Goal: Communication & Community: Answer question/provide support

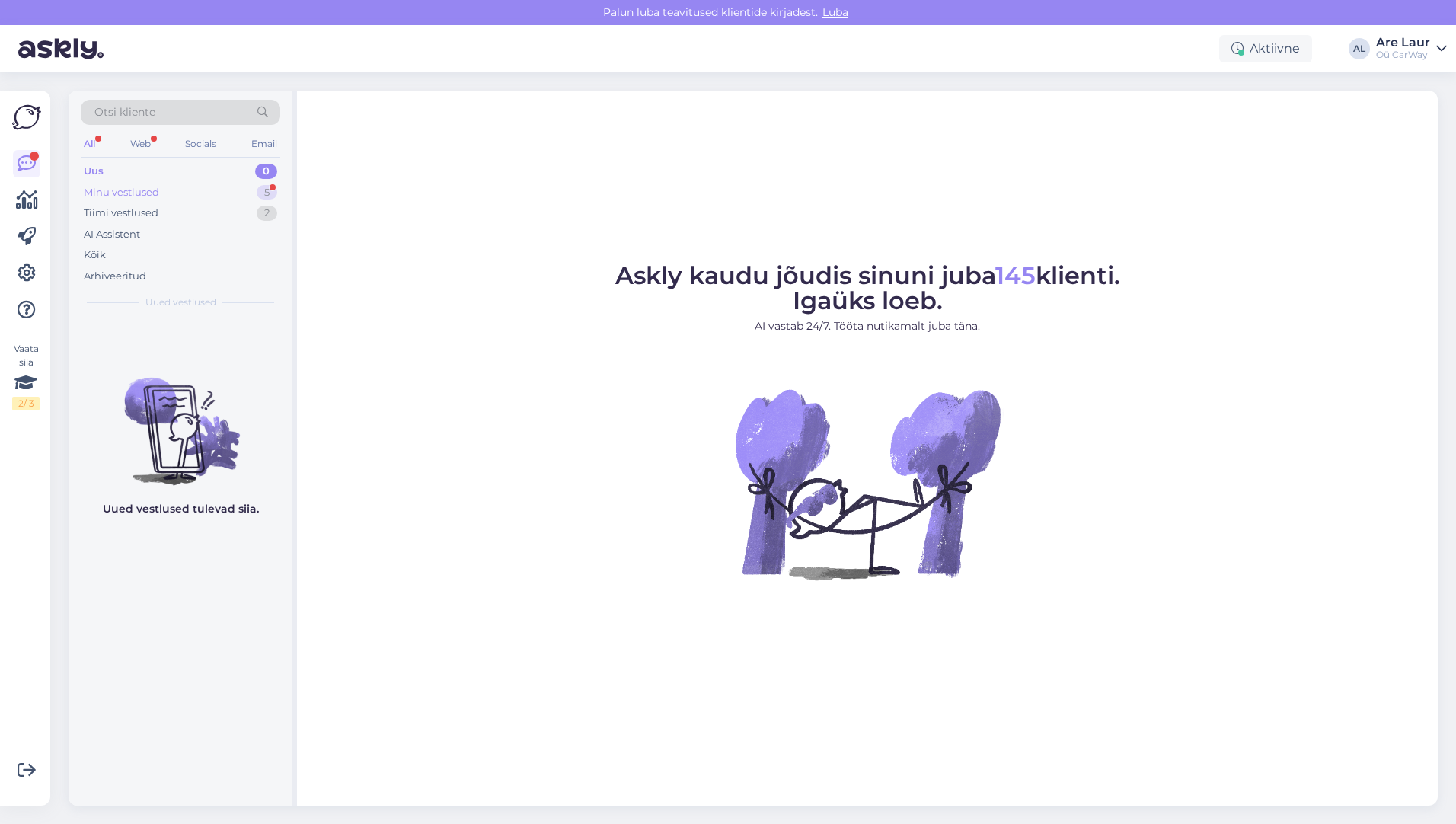
click at [145, 195] on div "Minu vestlused" at bounding box center [121, 192] width 75 height 15
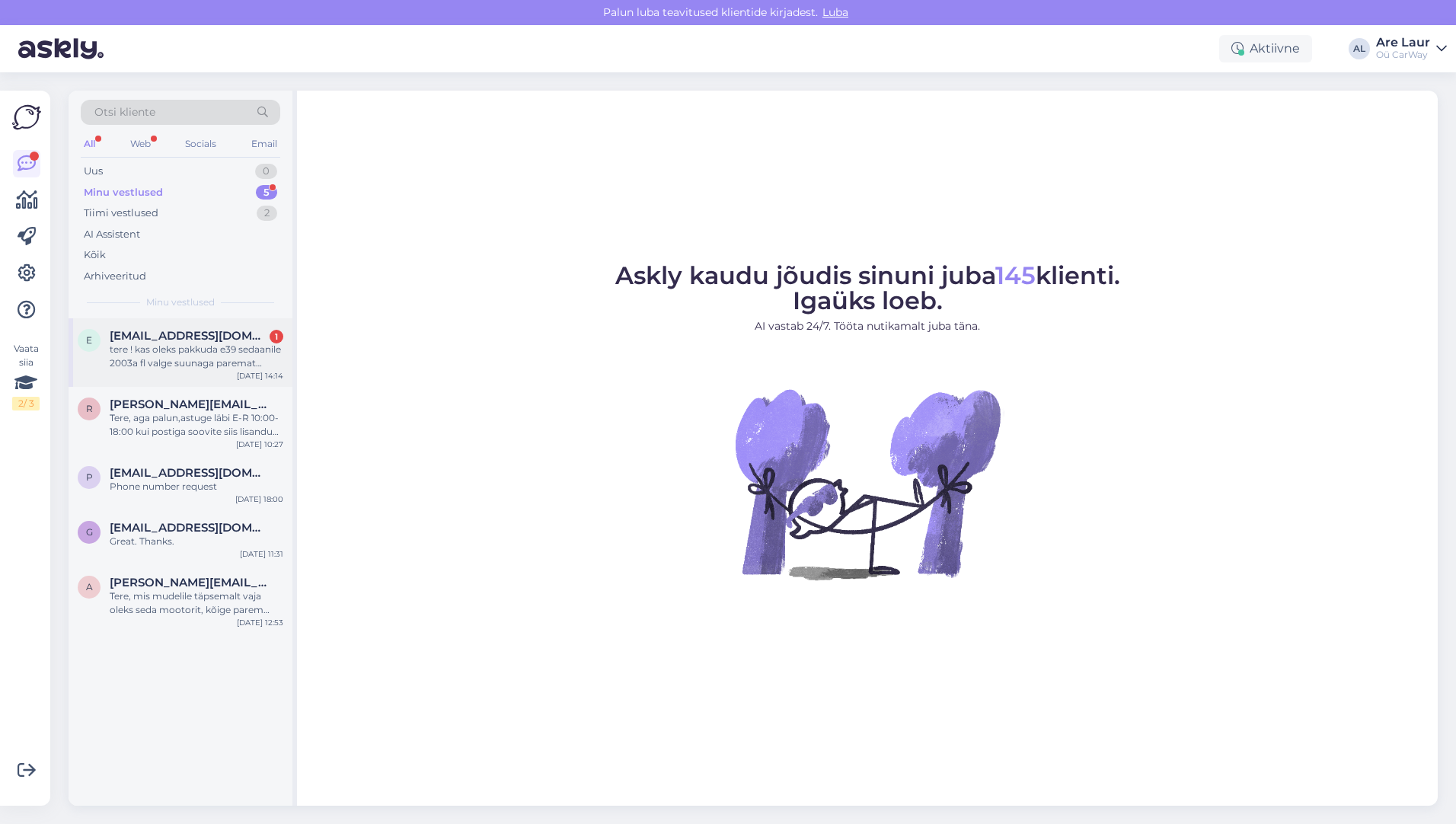
click at [204, 351] on div "tere ! kas oleks pakkuda e39 sedaanile 2003a fl valge suunaga paremat tagatuli …" at bounding box center [196, 356] width 173 height 28
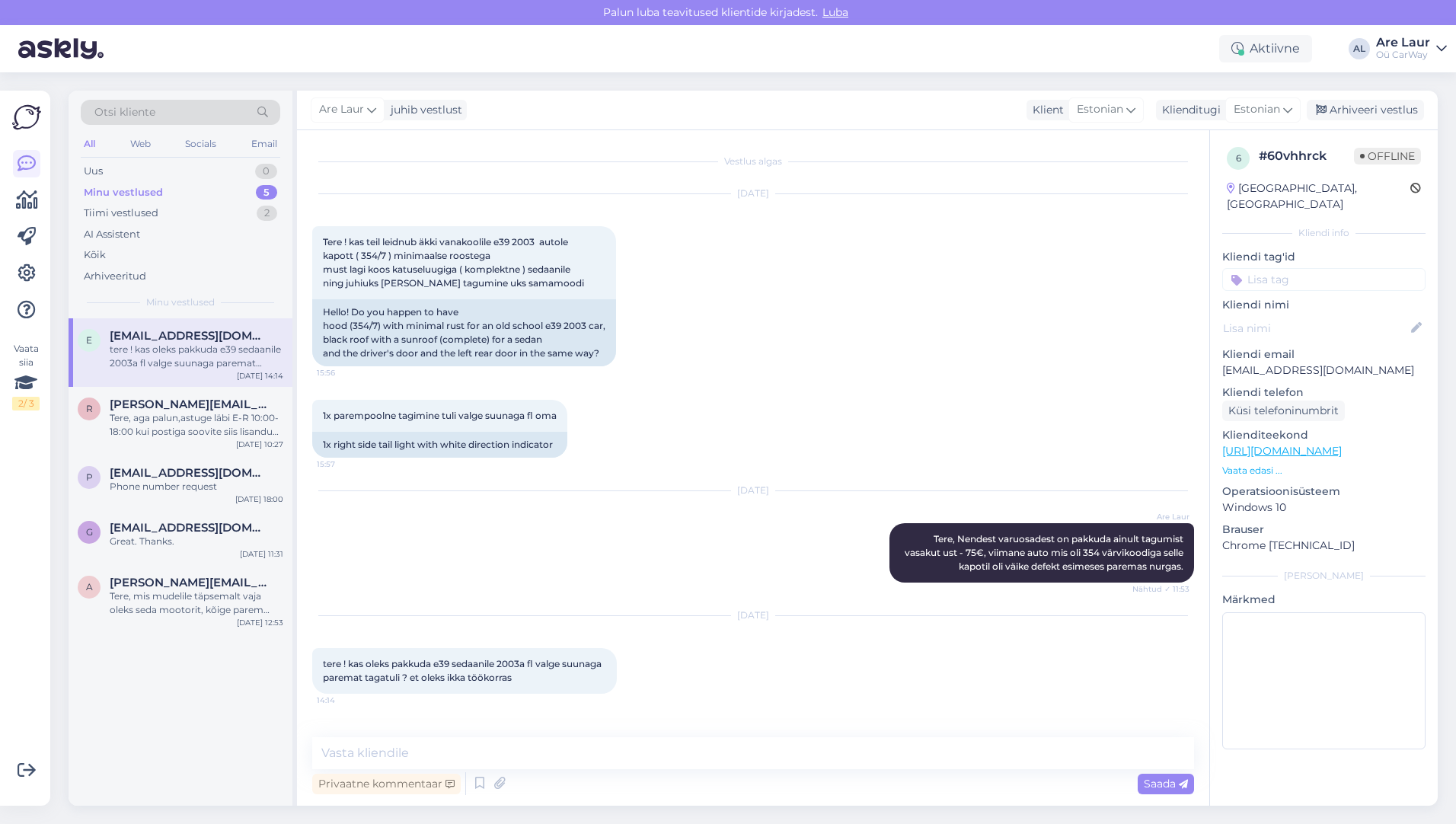
scroll to position [1, 0]
click at [509, 754] on textarea at bounding box center [753, 754] width 882 height 32
type textarea "Tere, Ei ole pakkuda sellist tuld hetkel."
click at [1156, 786] on span "Saada" at bounding box center [1166, 784] width 44 height 13
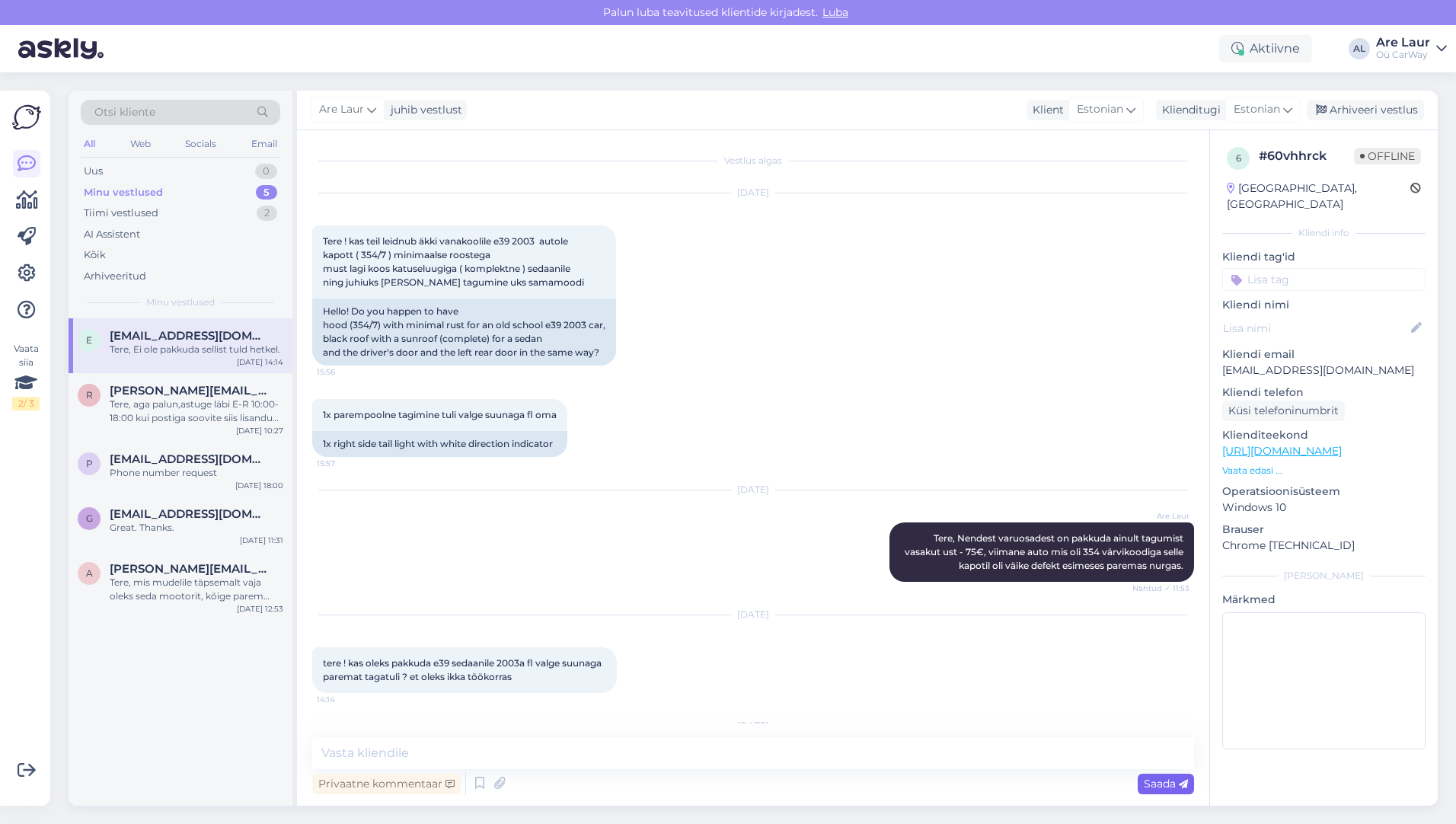
scroll to position [98, 0]
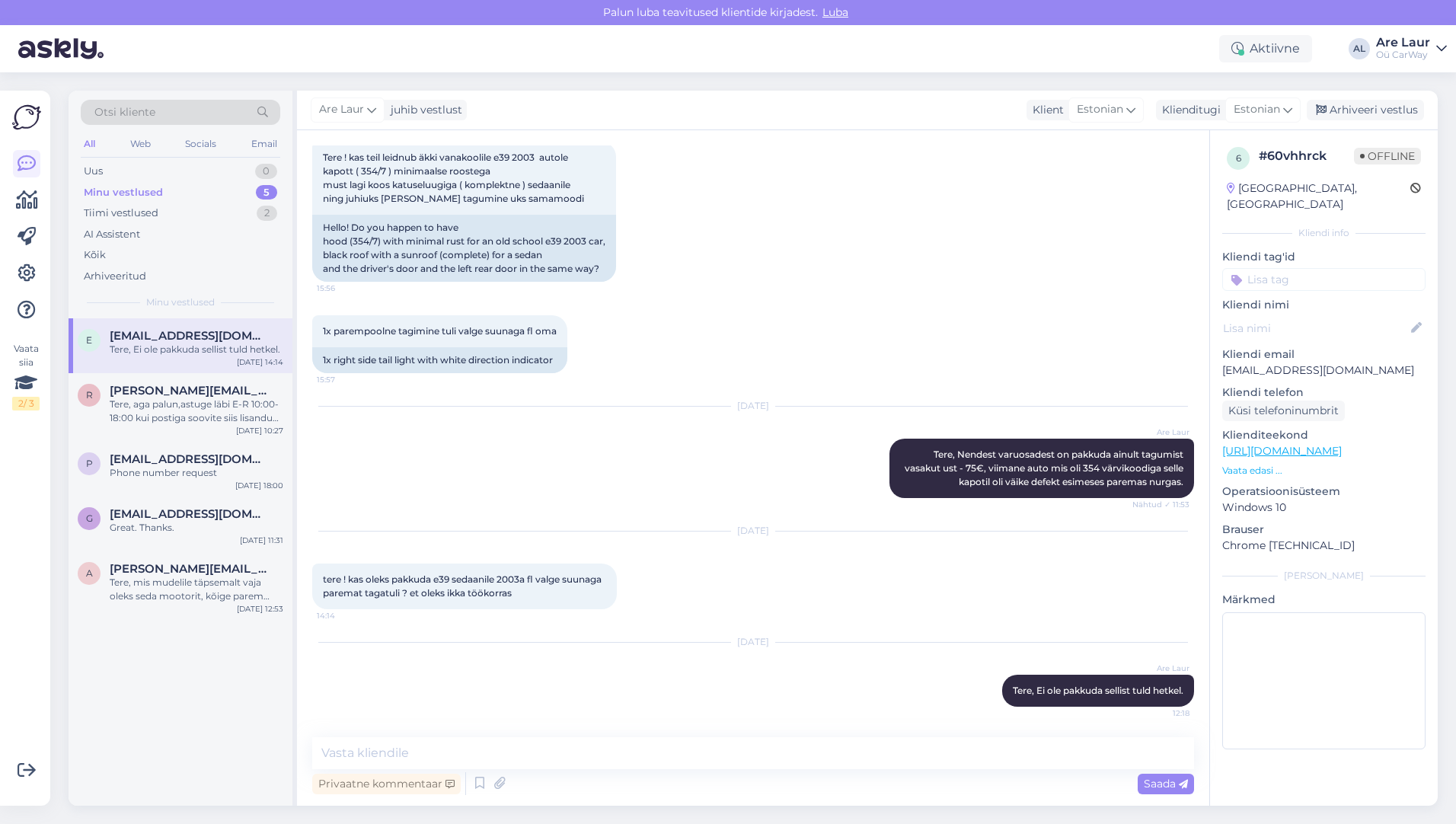
click at [139, 192] on div "Minu vestlused" at bounding box center [123, 192] width 79 height 15
click at [136, 219] on div "Tiimi vestlused" at bounding box center [121, 213] width 74 height 15
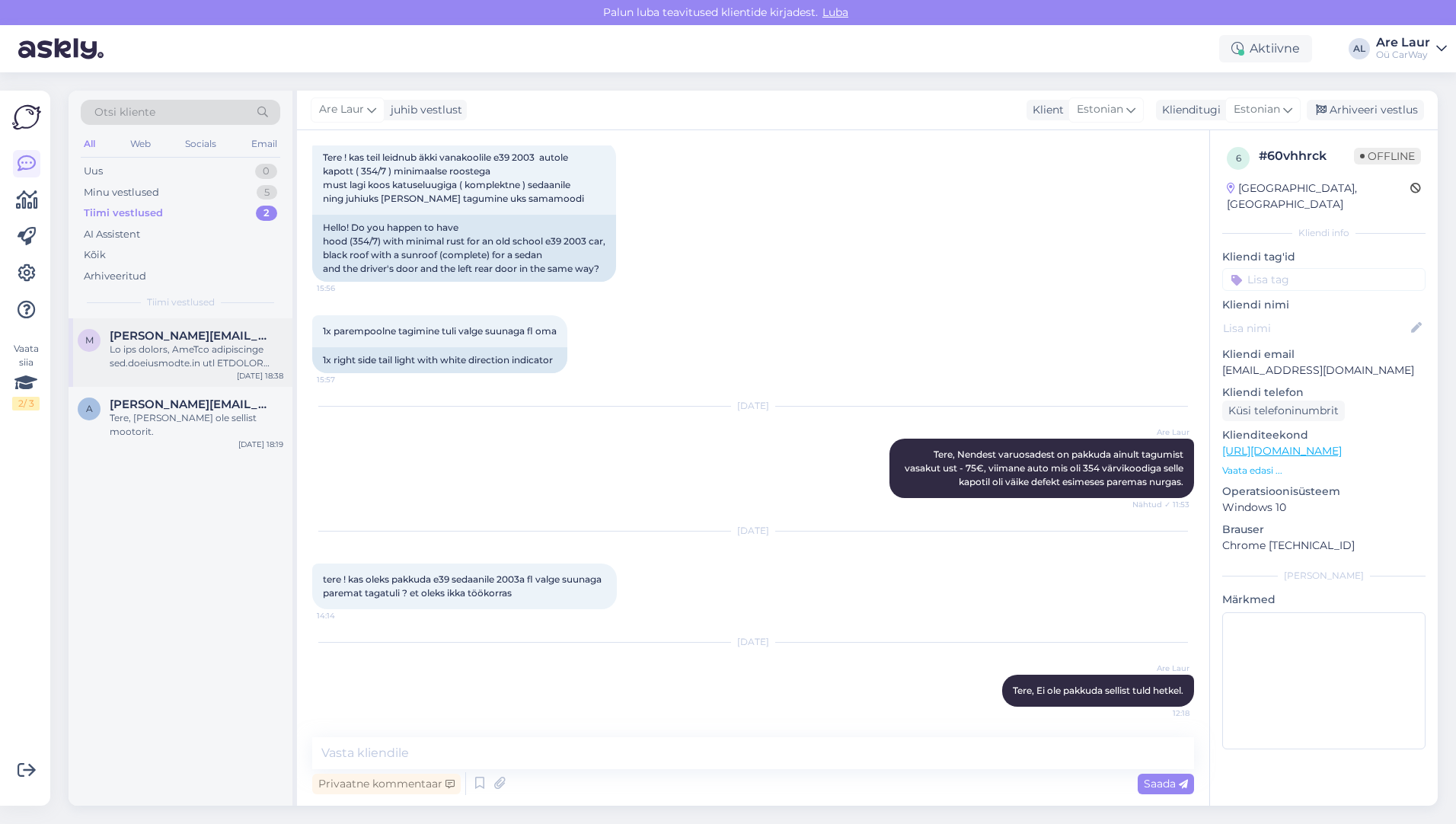
click at [157, 334] on span "[PERSON_NAME][EMAIL_ADDRESS][DOMAIN_NAME]" at bounding box center [189, 335] width 158 height 13
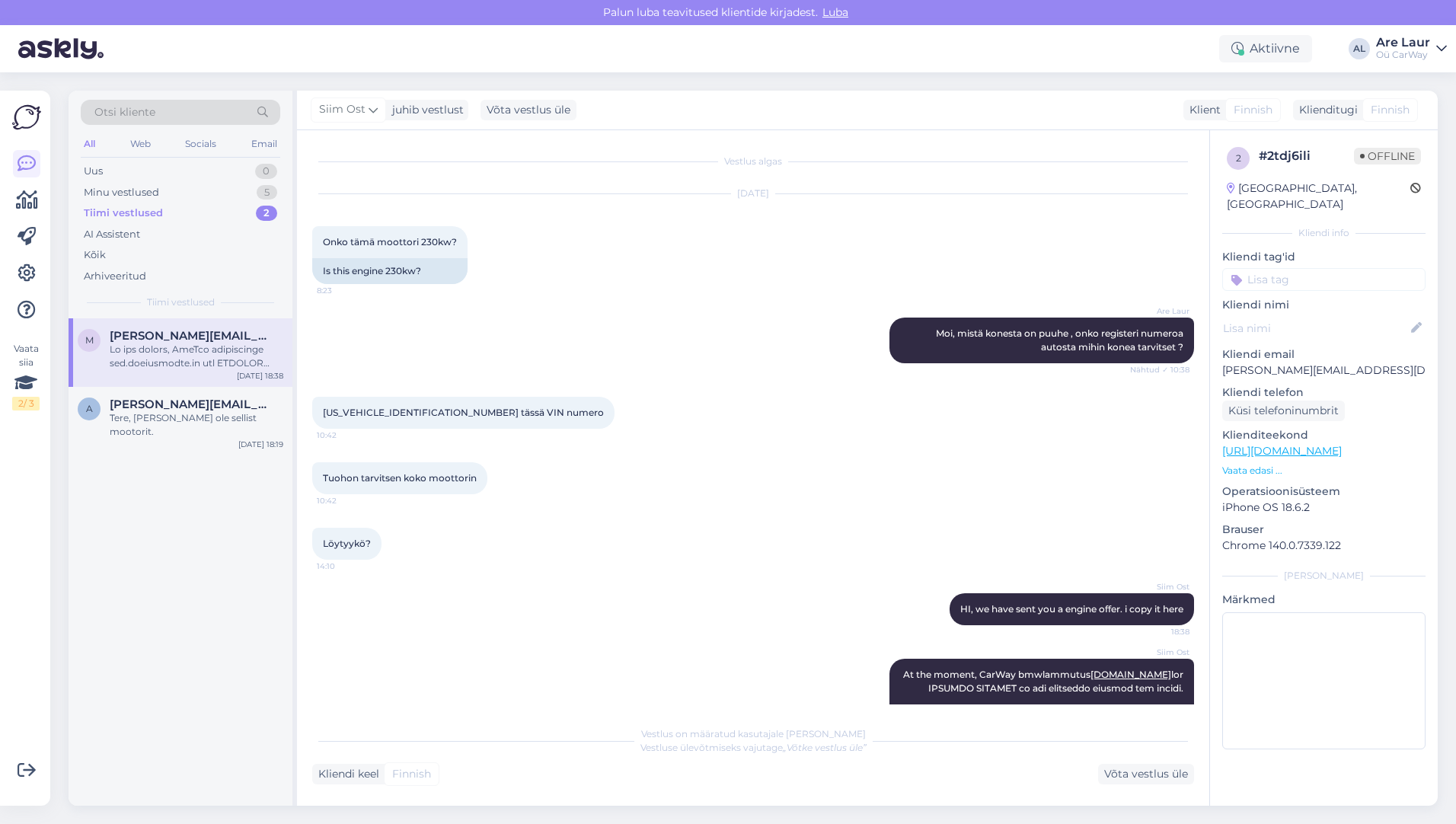
scroll to position [496, 0]
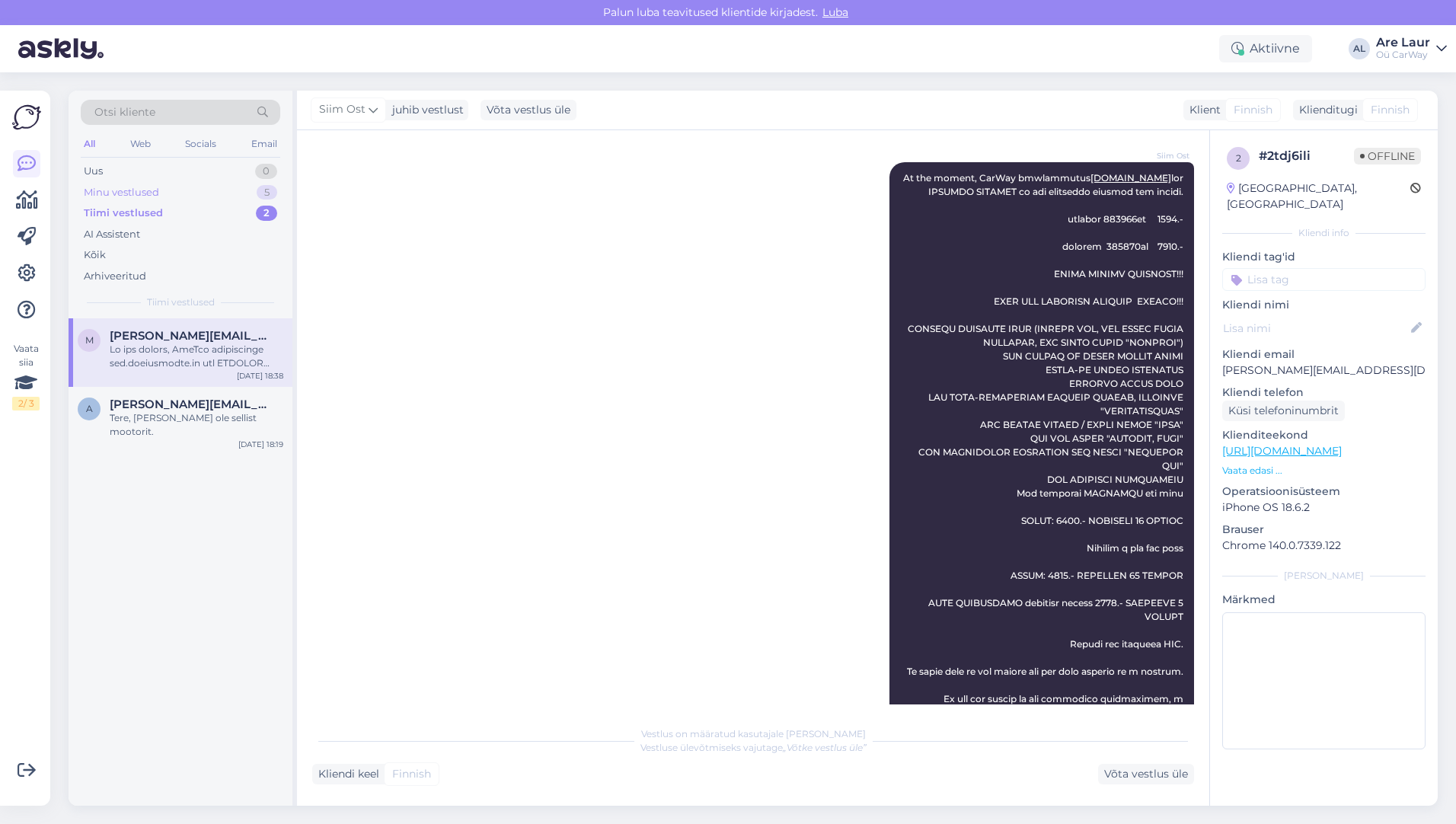
click at [135, 191] on div "Minu vestlused" at bounding box center [121, 192] width 75 height 15
